Goal: Register for event/course

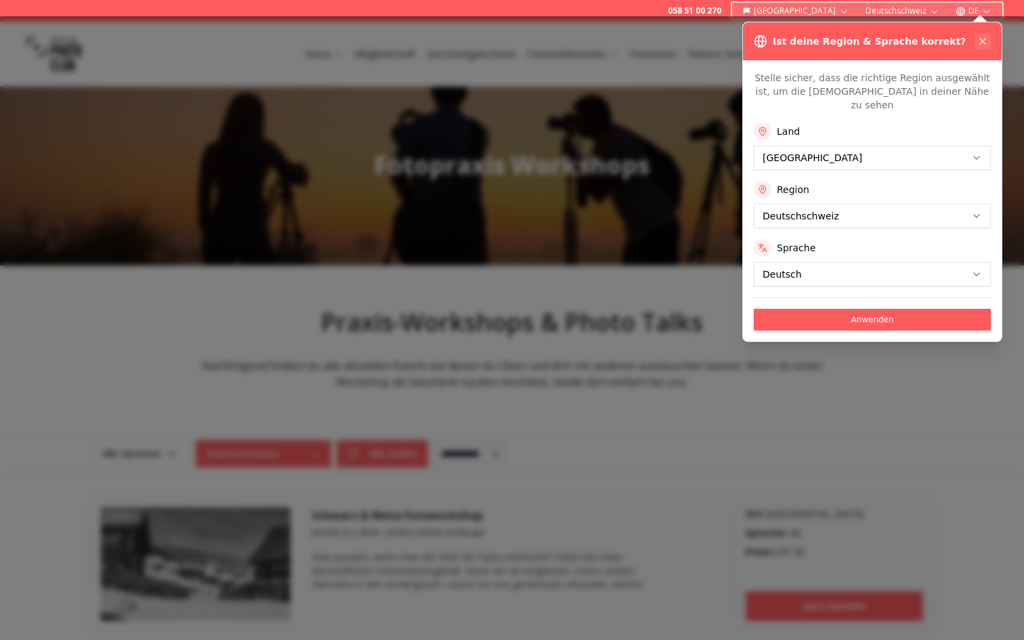
click at [983, 40] on icon at bounding box center [982, 41] width 11 height 11
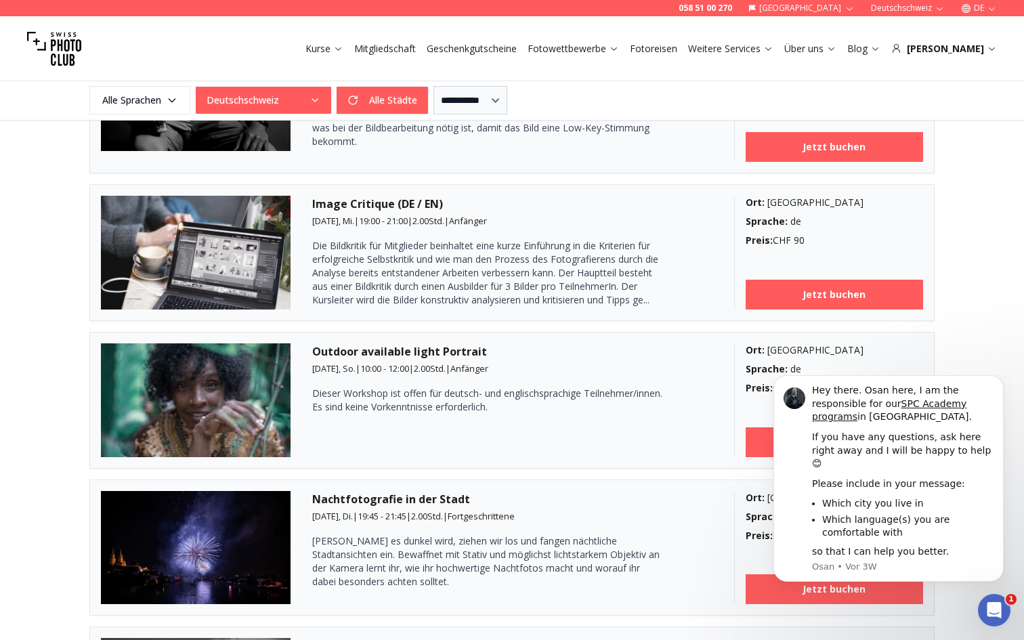
scroll to position [765, 0]
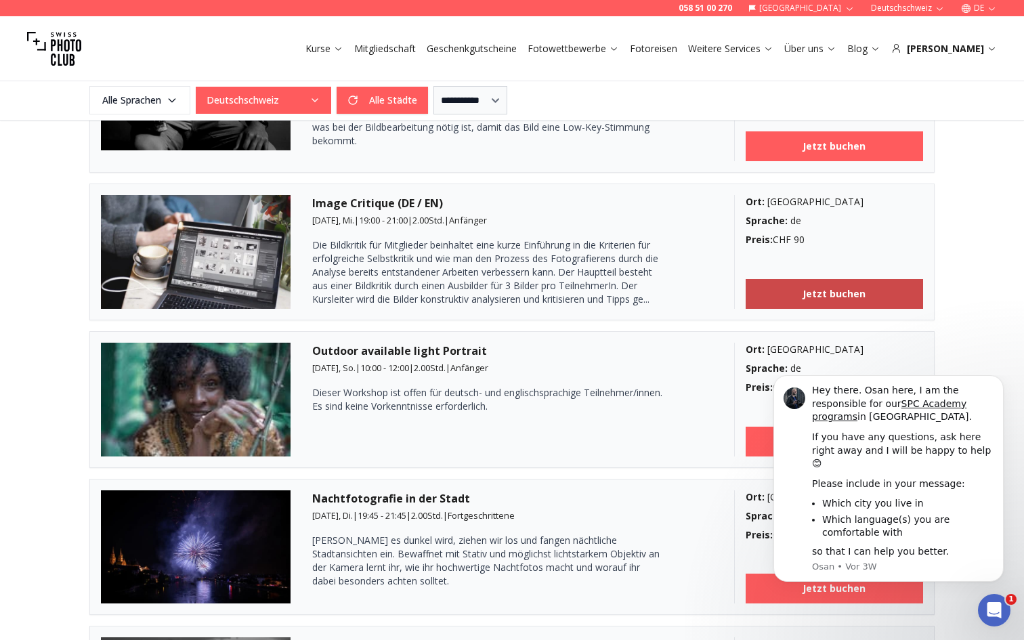
click at [786, 286] on link "Jetzt buchen" at bounding box center [835, 294] width 178 height 30
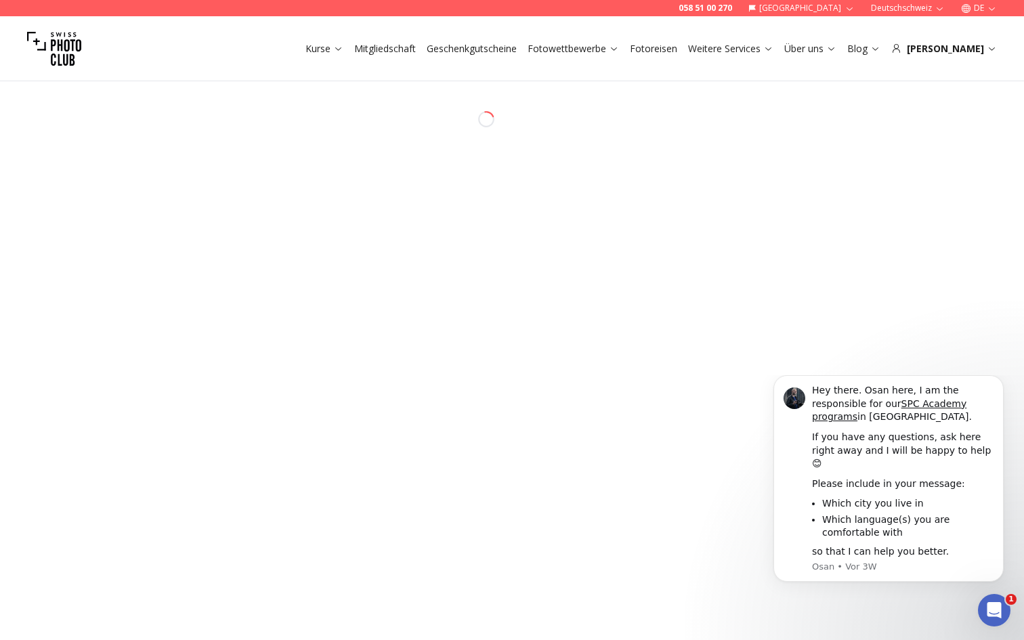
select select "*******"
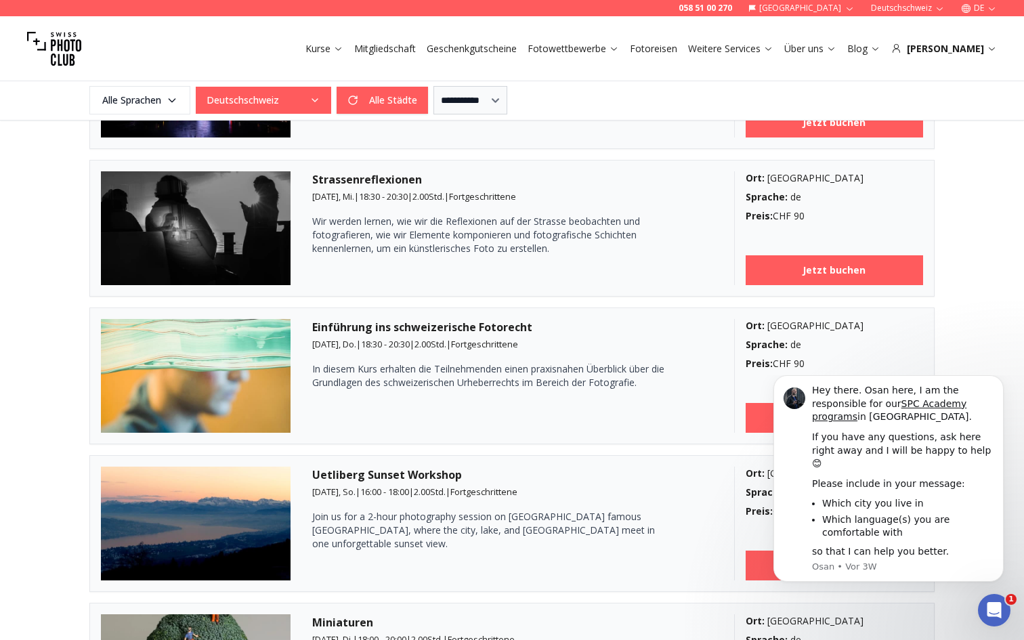
scroll to position [1236, 0]
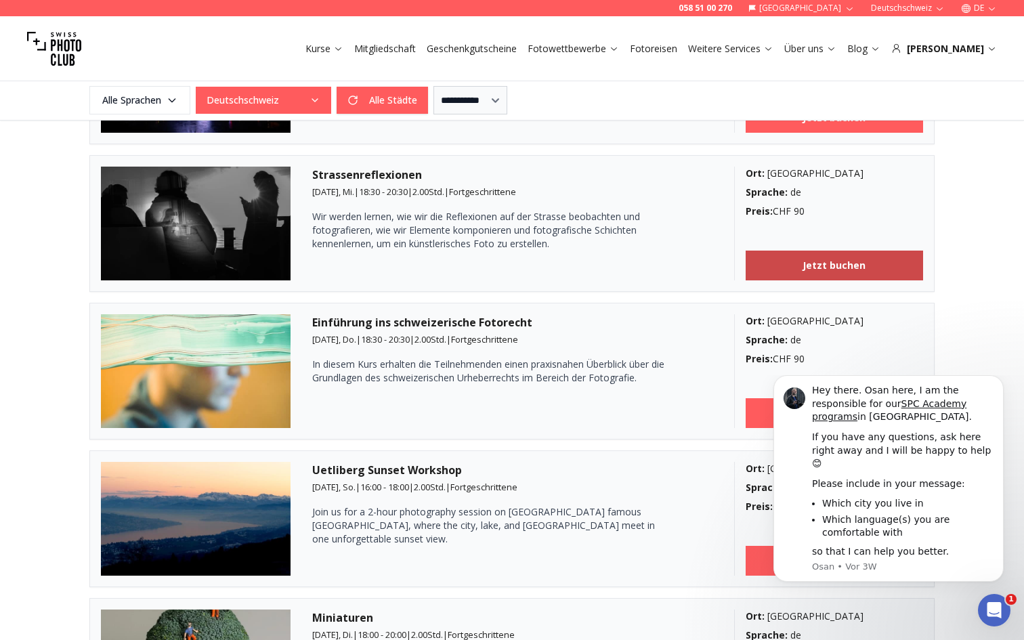
click at [797, 270] on link "Jetzt buchen" at bounding box center [835, 266] width 178 height 30
select select "*******"
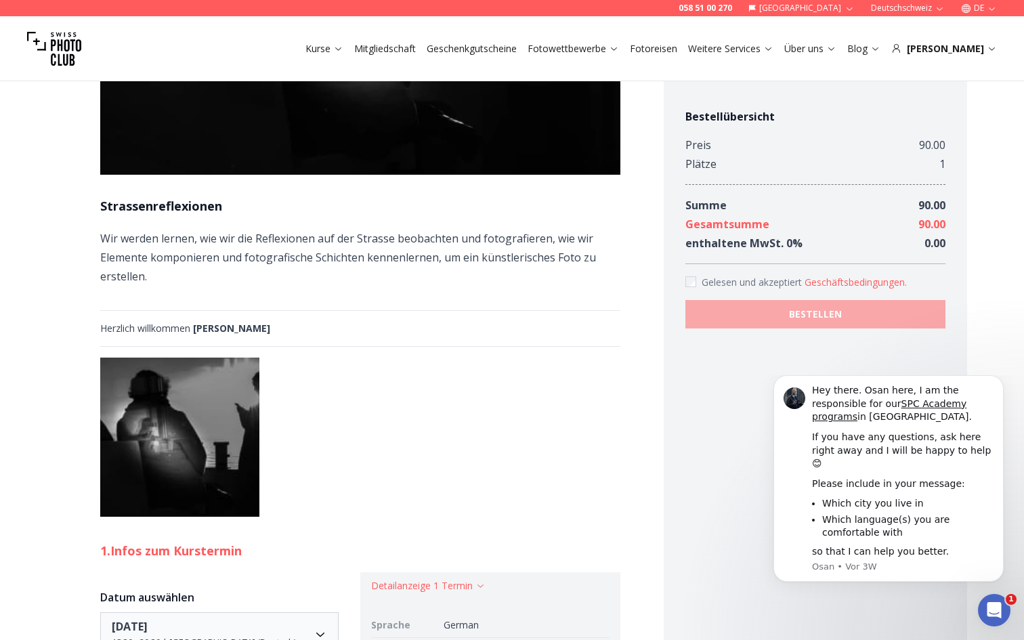
scroll to position [276, 0]
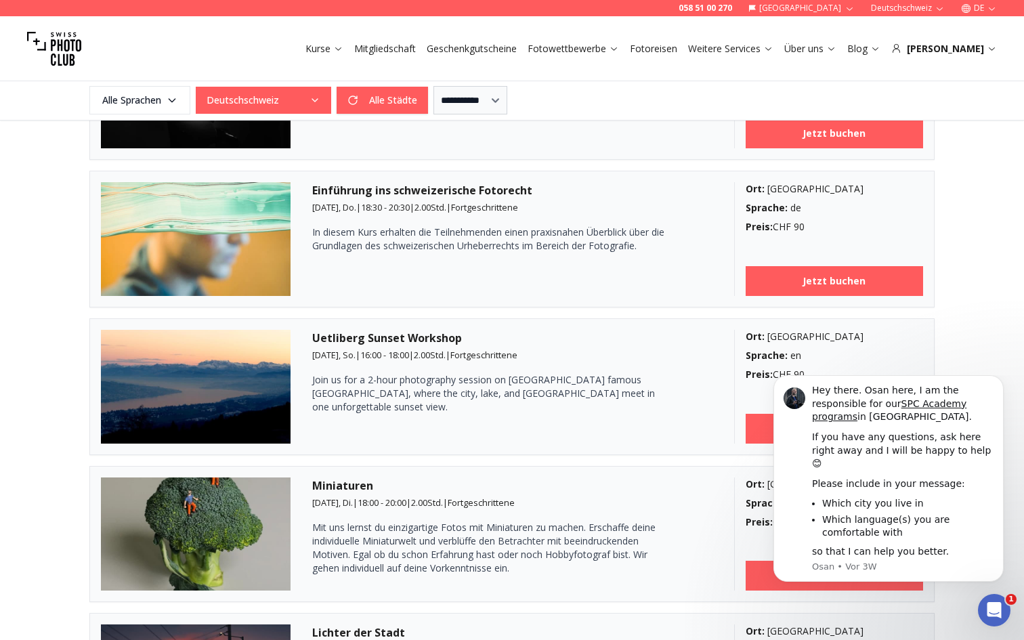
scroll to position [1376, 0]
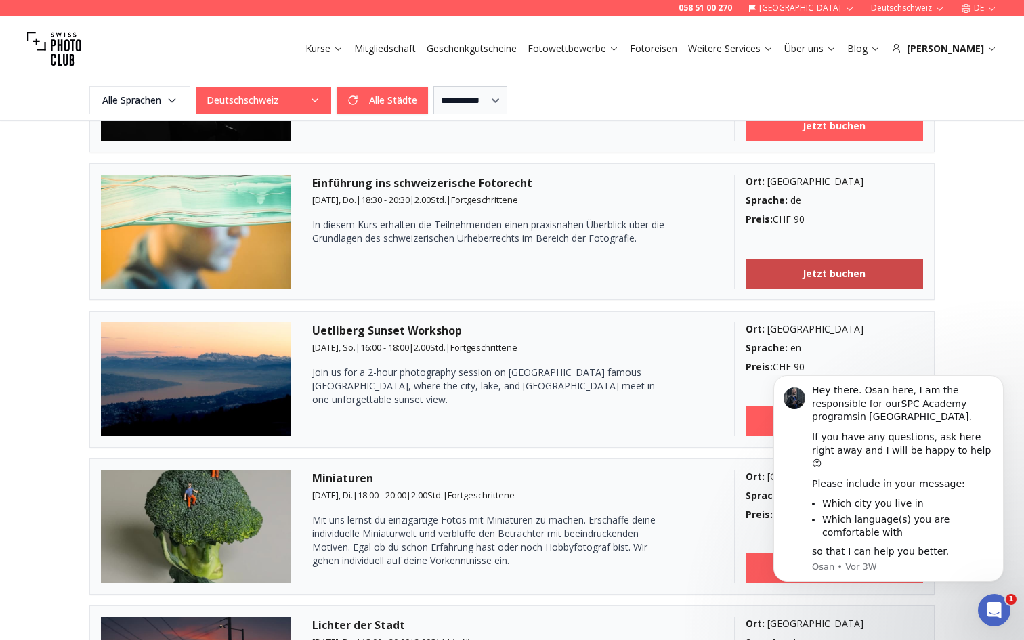
click at [872, 274] on link "Jetzt buchen" at bounding box center [835, 274] width 178 height 30
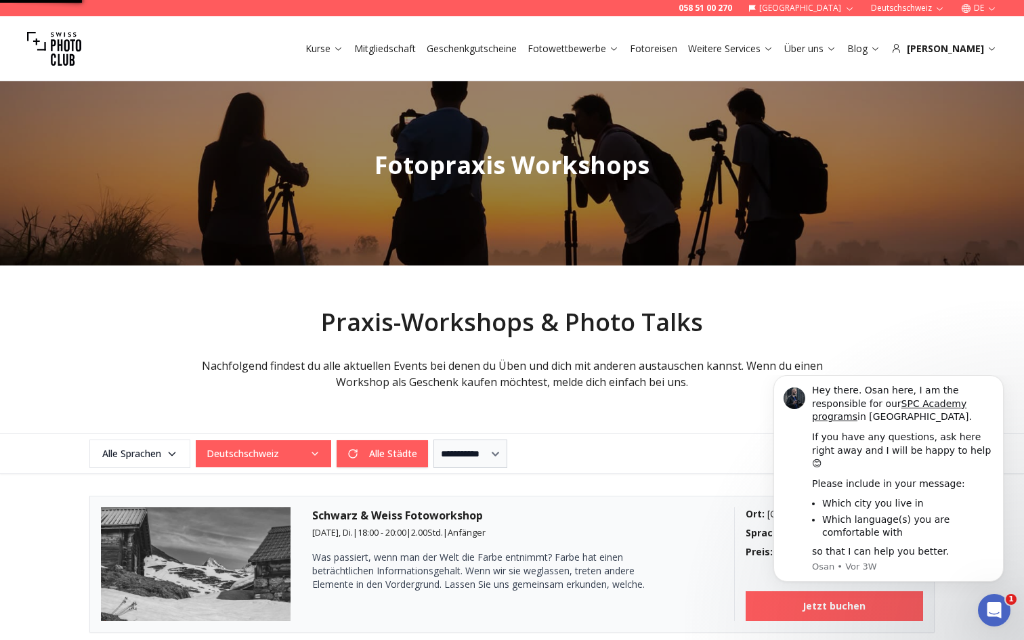
select select "*******"
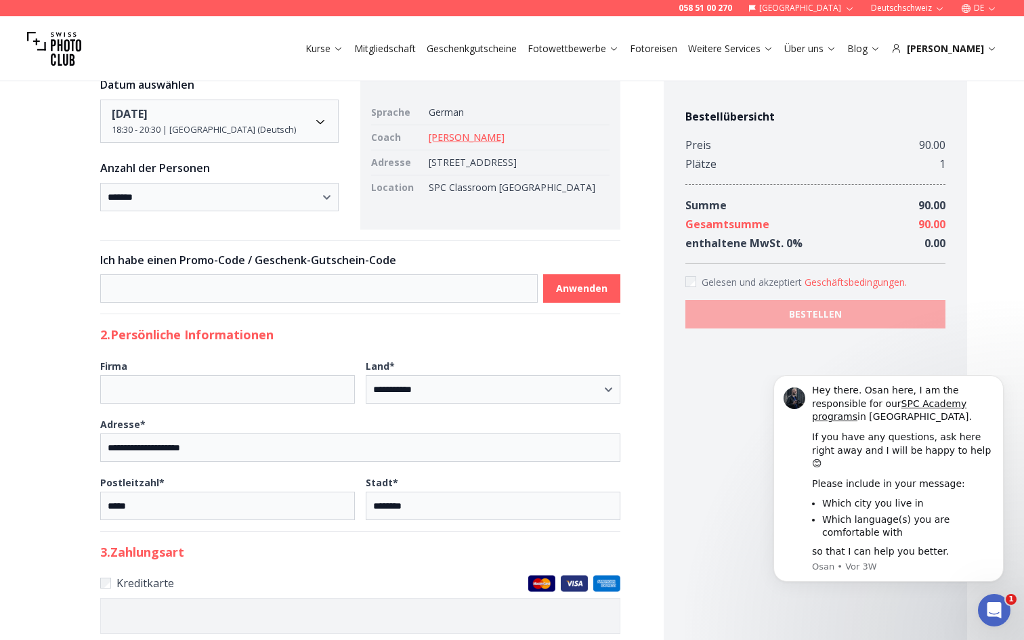
scroll to position [1025, 0]
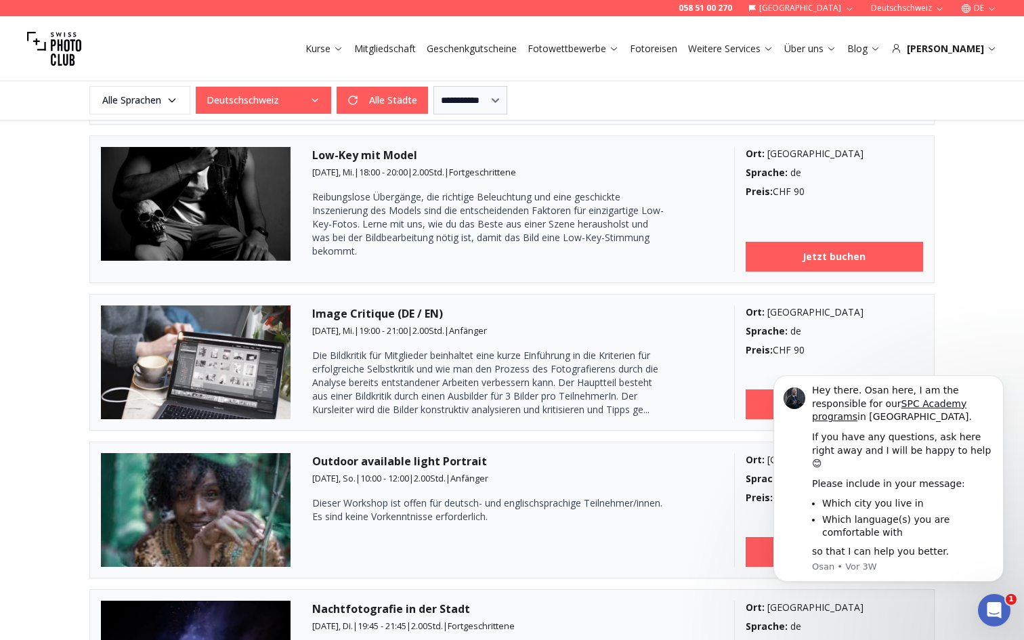
scroll to position [691, 0]
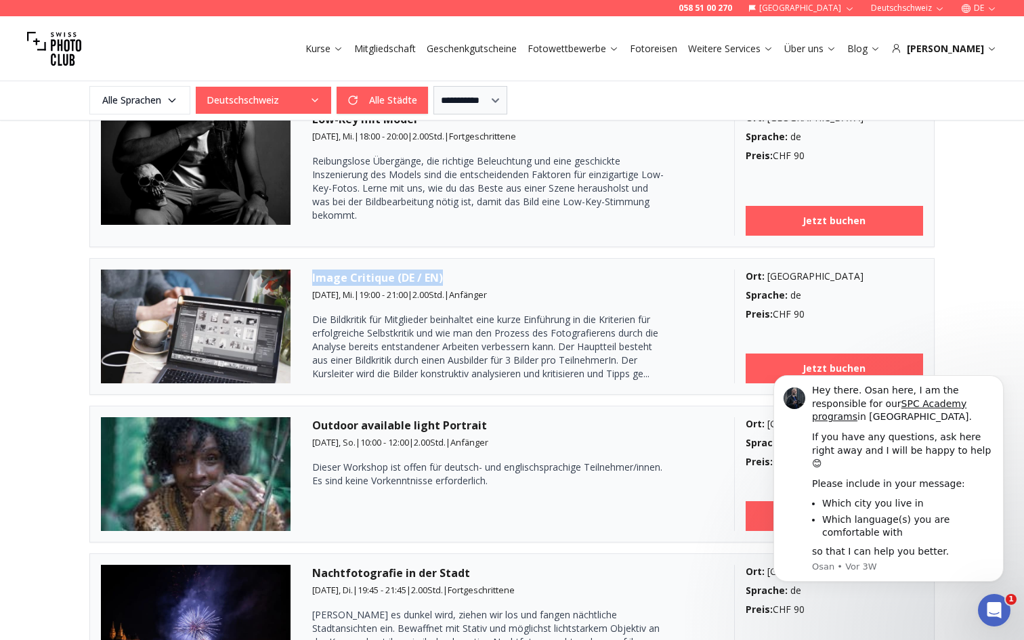
drag, startPoint x: 312, startPoint y: 278, endPoint x: 443, endPoint y: 276, distance: 131.4
click at [443, 276] on h3 "Image Critique (DE / EN)" at bounding box center [512, 278] width 400 height 16
copy h3 "Image Critique (DE / EN)"
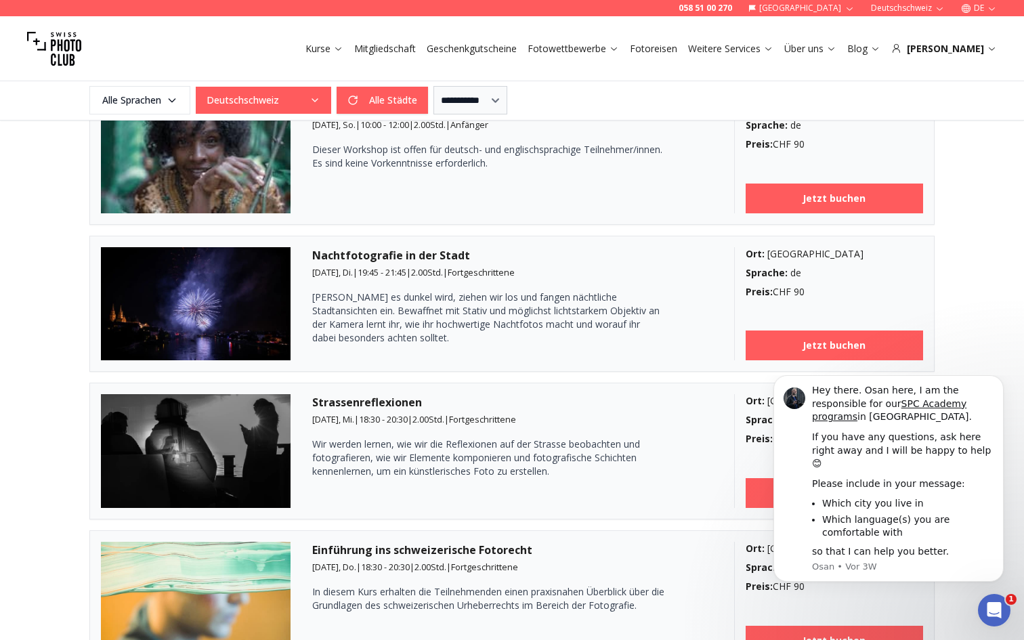
scroll to position [1032, 0]
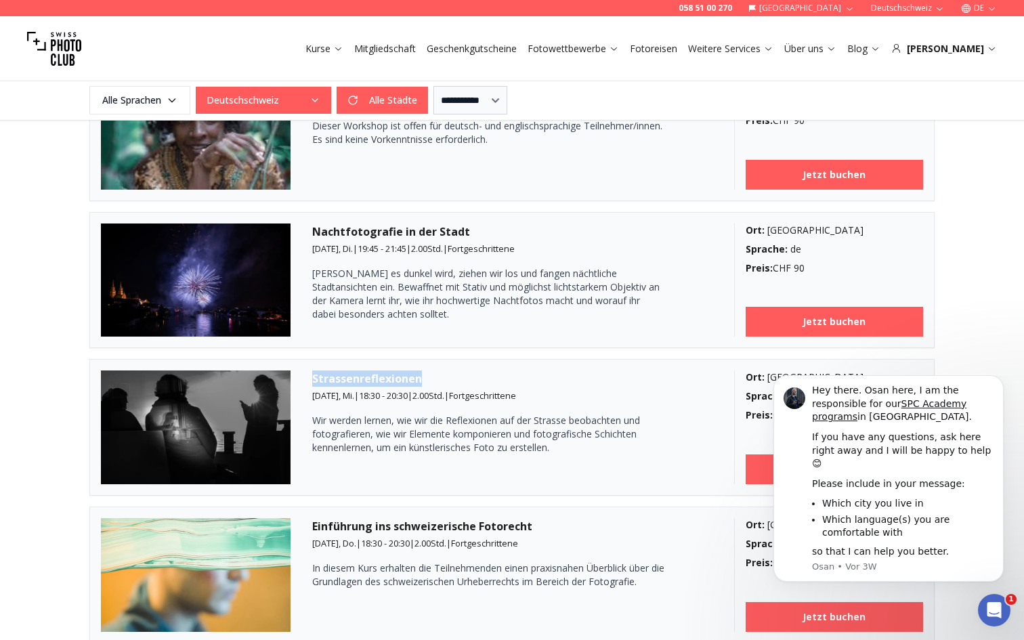
drag, startPoint x: 422, startPoint y: 379, endPoint x: 312, endPoint y: 375, distance: 110.5
click at [312, 375] on h3 "Strassenreflexionen" at bounding box center [512, 379] width 400 height 16
copy h3 "Strassenreflexionen"
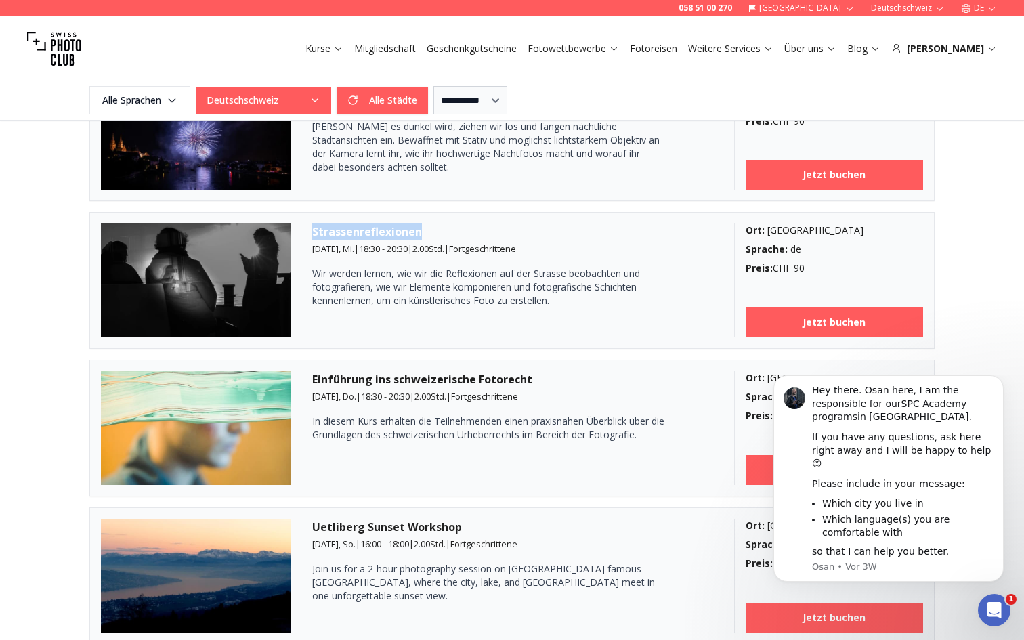
scroll to position [1272, 0]
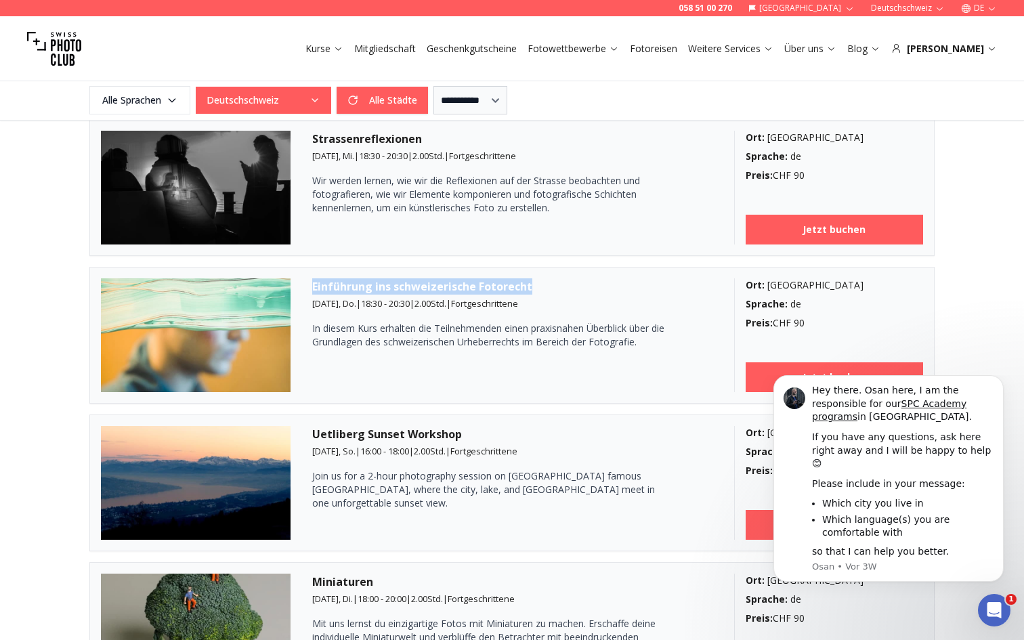
drag, startPoint x: 314, startPoint y: 286, endPoint x: 534, endPoint y: 284, distance: 220.1
click at [534, 284] on h3 "Einführung ins schweizerische Fotorecht" at bounding box center [512, 286] width 400 height 16
copy h3 "Einführung ins schweizerische Fotorecht"
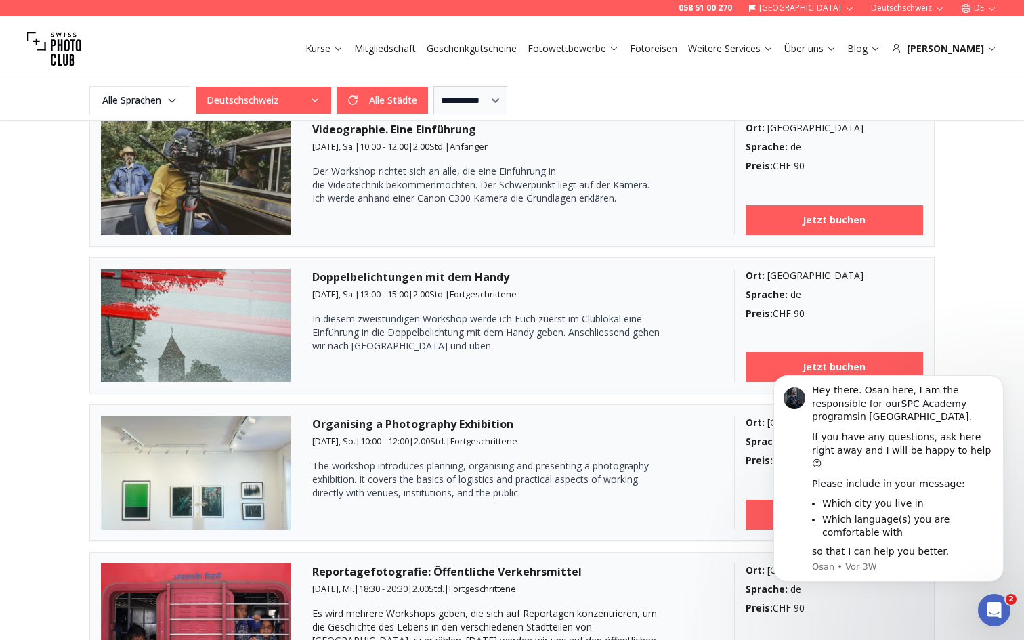
scroll to position [2026, 0]
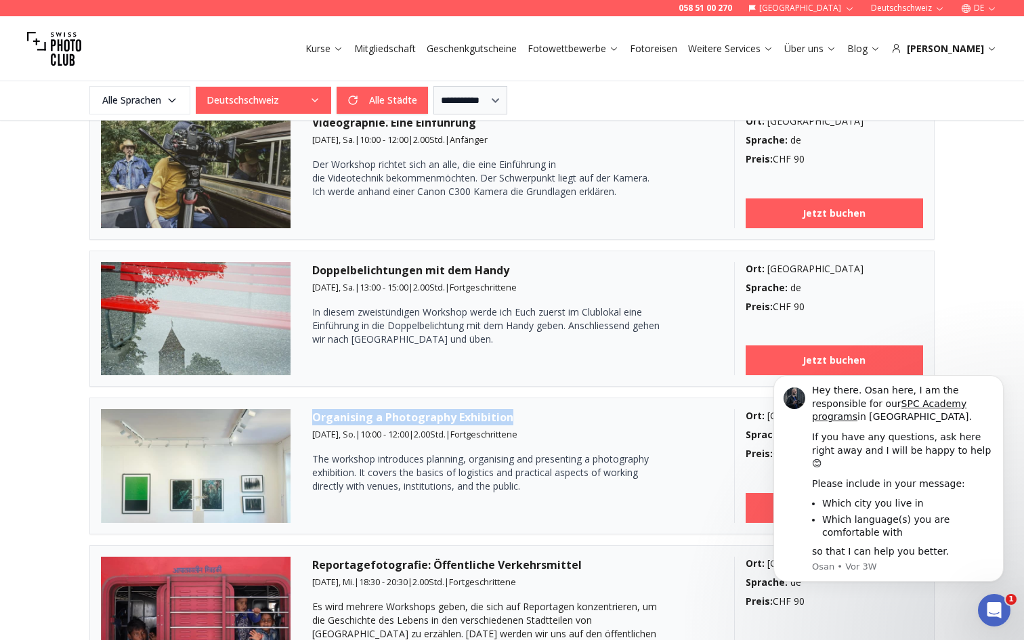
drag, startPoint x: 313, startPoint y: 418, endPoint x: 516, endPoint y: 419, distance: 203.2
click at [516, 419] on h3 "Organising a Photography Exhibition" at bounding box center [512, 417] width 400 height 16
copy h3 "Organising a Photography Exhibition"
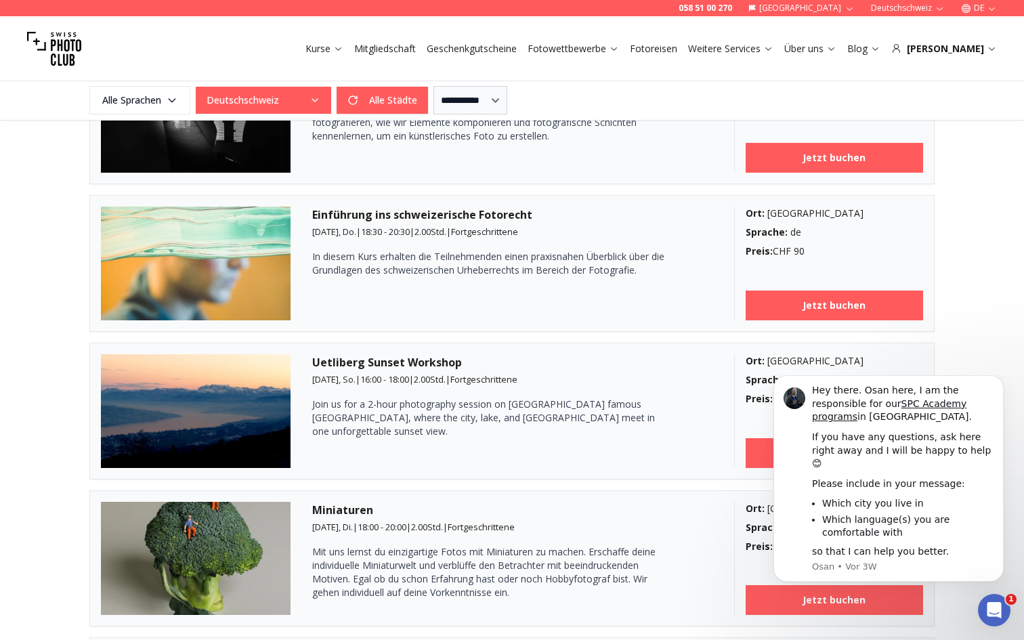
scroll to position [1321, 0]
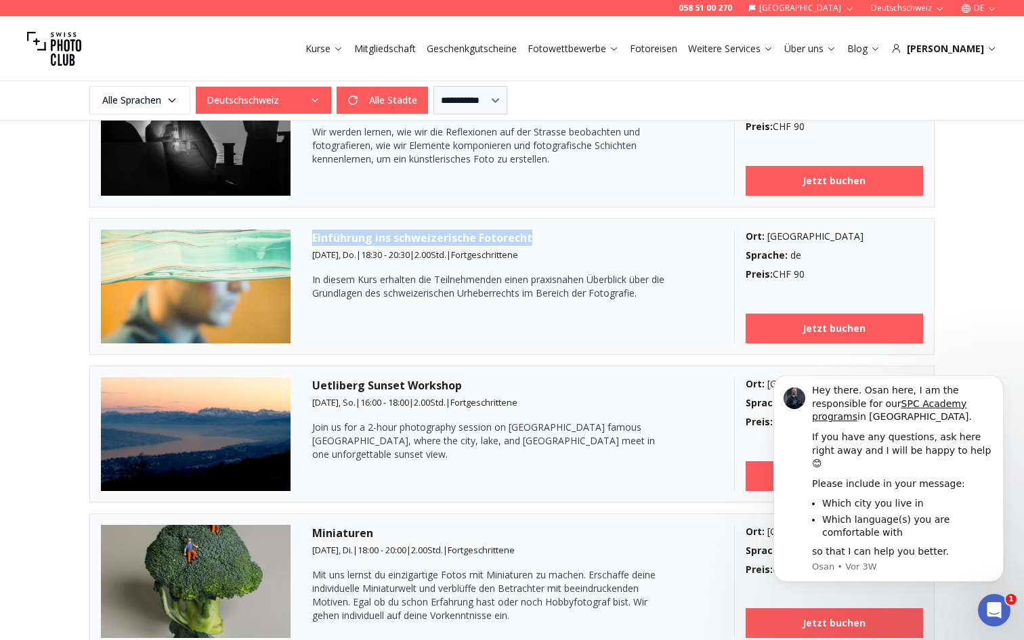
drag, startPoint x: 533, startPoint y: 236, endPoint x: 311, endPoint y: 234, distance: 222.2
click at [311, 234] on article "Einführung ins schweizerische Fotorecht [DATE], Do. | 18:30 - 20:30 | 2.00 Std.…" at bounding box center [511, 286] width 845 height 137
copy h3 "Einführung ins schweizerische Fotorecht"
